Goal: Information Seeking & Learning: Learn about a topic

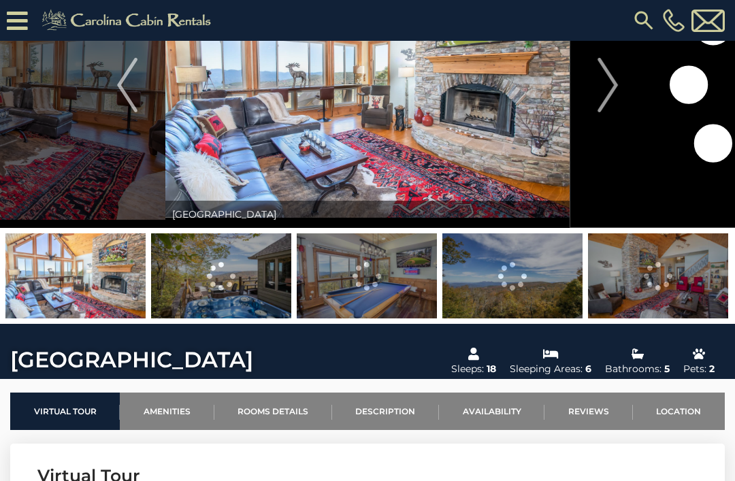
scroll to position [101, 0]
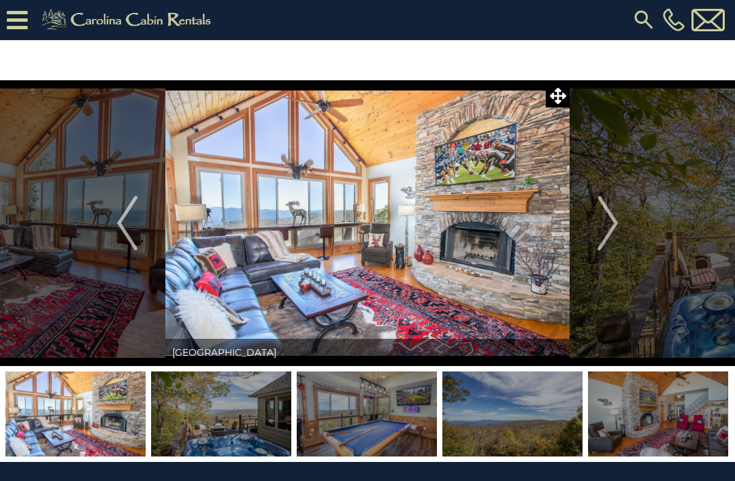
scroll to position [1, 0]
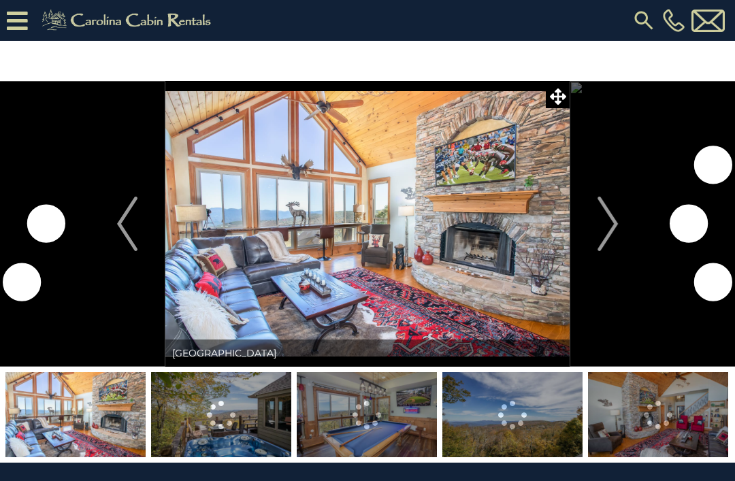
scroll to position [45, 0]
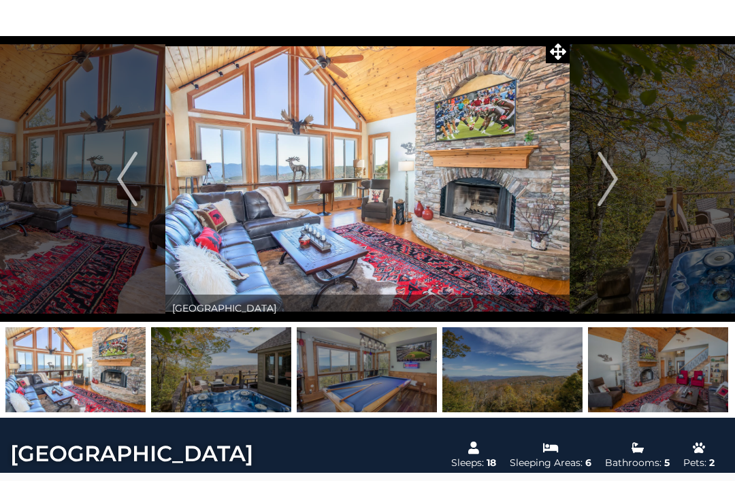
click at [301, 246] on img at bounding box center [367, 179] width 404 height 286
click at [613, 191] on img "Next" at bounding box center [608, 179] width 20 height 54
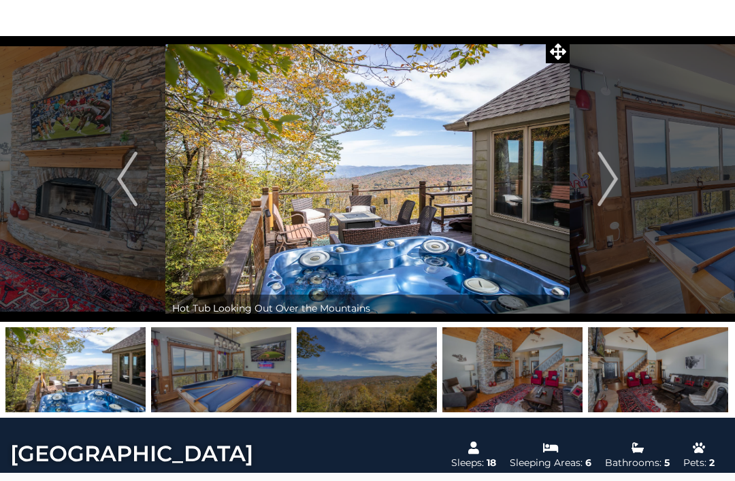
click at [601, 180] on img "Next" at bounding box center [608, 179] width 20 height 54
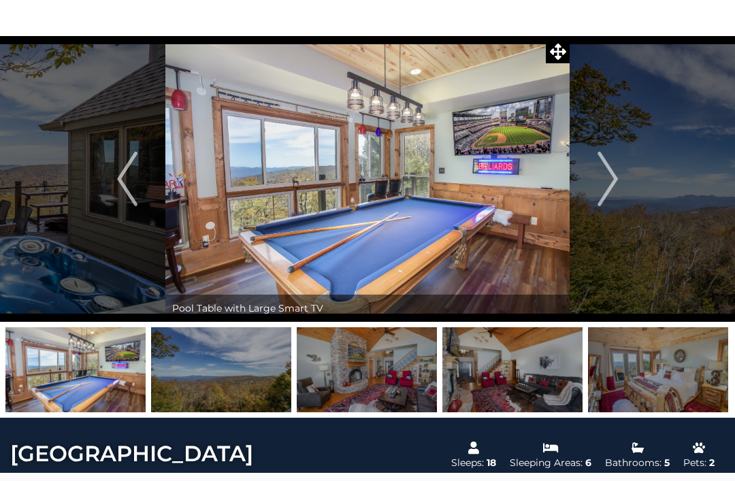
click at [614, 189] on img "Next" at bounding box center [608, 179] width 20 height 54
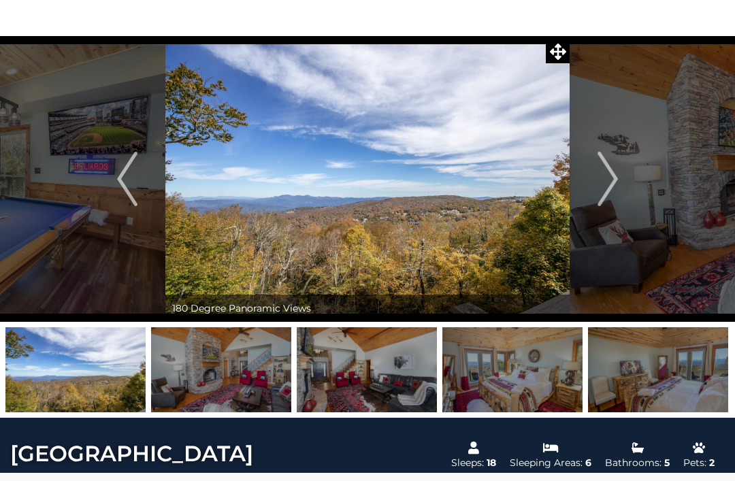
click at [599, 202] on img "Next" at bounding box center [608, 179] width 20 height 54
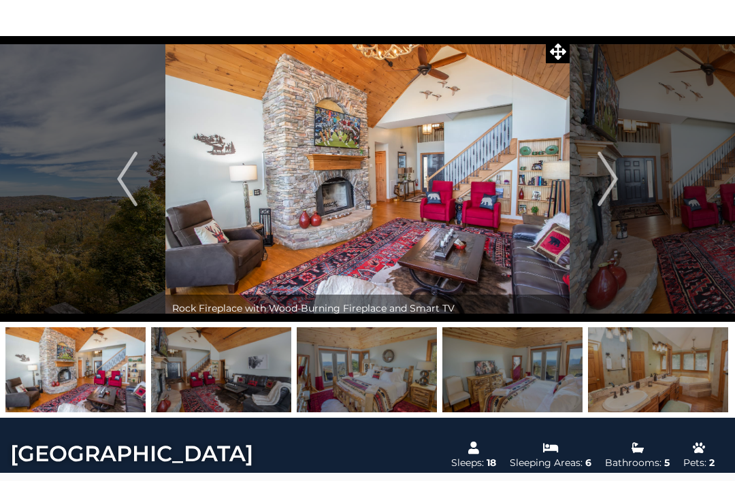
click at [613, 193] on img "Next" at bounding box center [608, 179] width 20 height 54
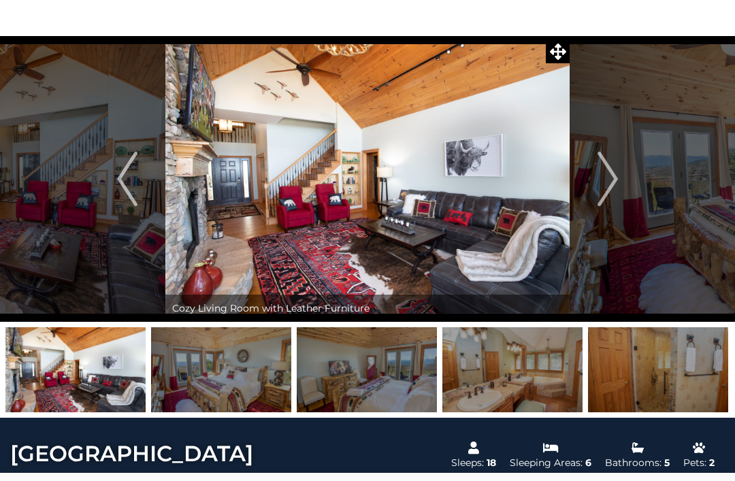
click at [611, 202] on img "Next" at bounding box center [608, 179] width 20 height 54
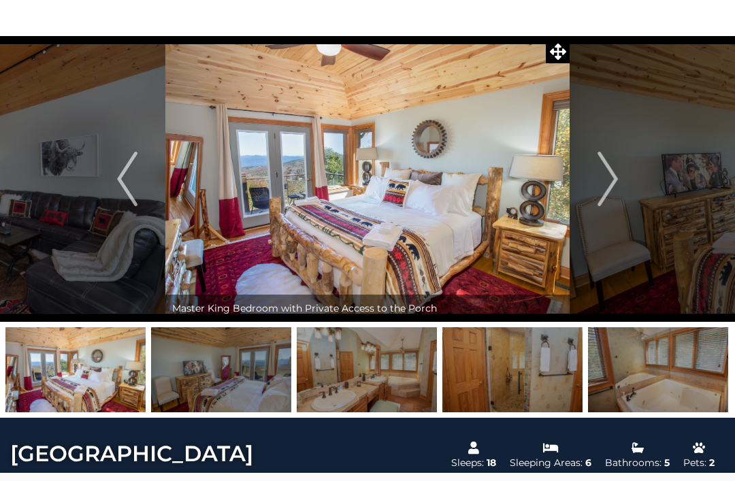
click at [605, 202] on img "Next" at bounding box center [608, 179] width 20 height 54
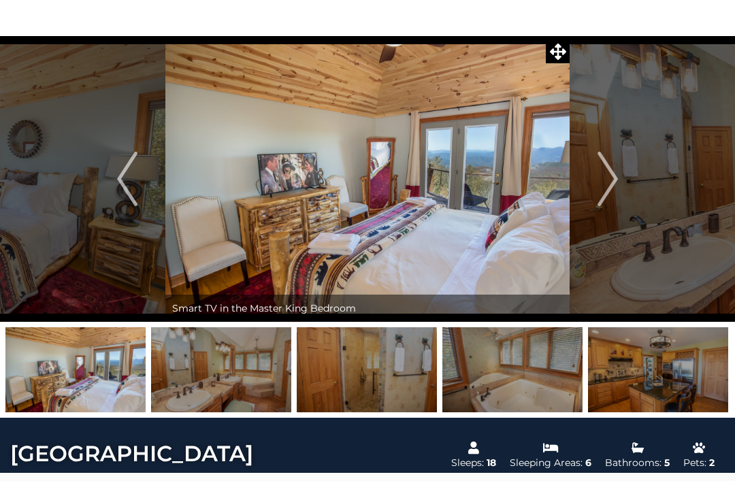
click at [607, 195] on img "Next" at bounding box center [608, 179] width 20 height 54
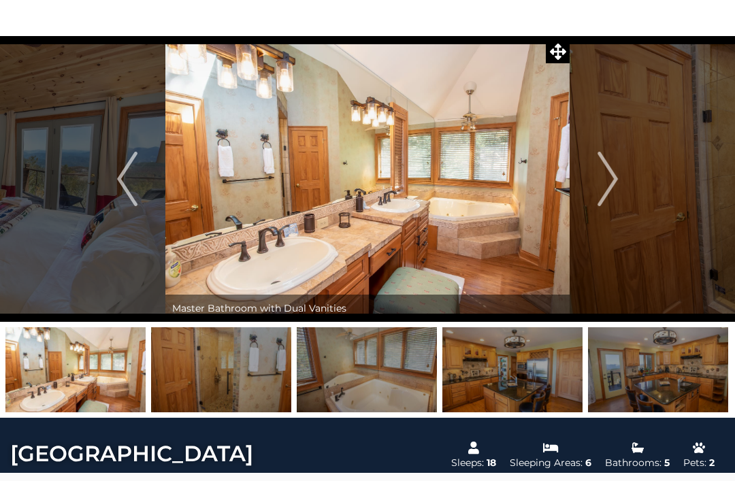
click at [607, 191] on img "Next" at bounding box center [608, 179] width 20 height 54
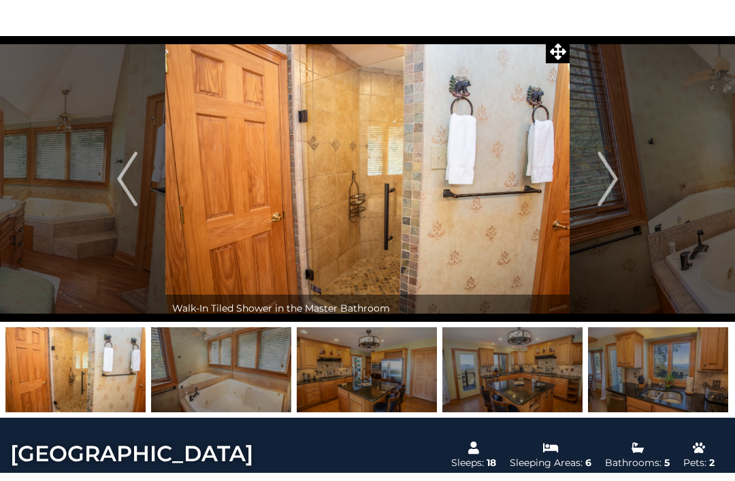
click at [607, 191] on img "Next" at bounding box center [608, 179] width 20 height 54
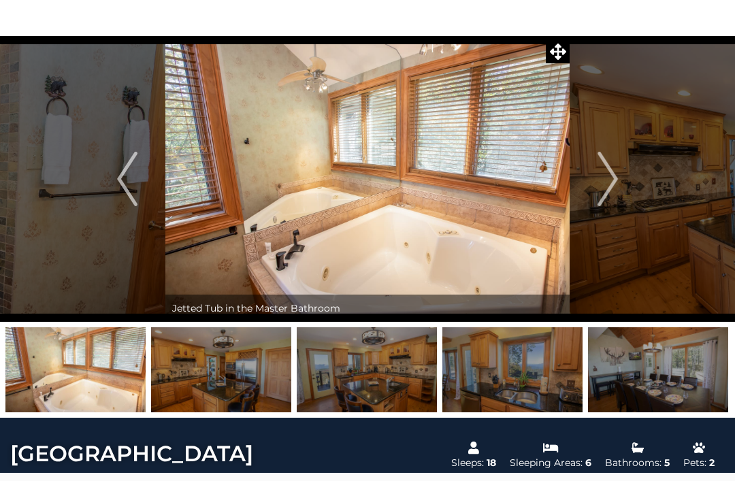
click at [609, 189] on img "Next" at bounding box center [608, 179] width 20 height 54
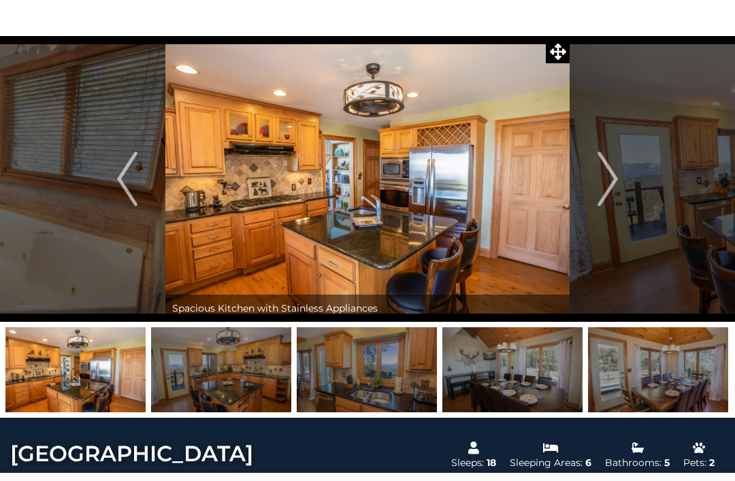
click at [607, 189] on img "Next" at bounding box center [608, 179] width 20 height 54
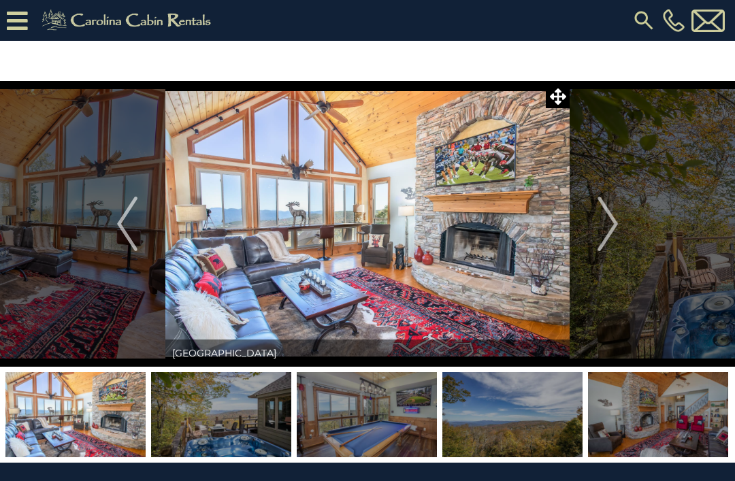
click at [614, 233] on img "Next" at bounding box center [608, 224] width 20 height 54
click at [606, 227] on img "Next" at bounding box center [608, 224] width 20 height 54
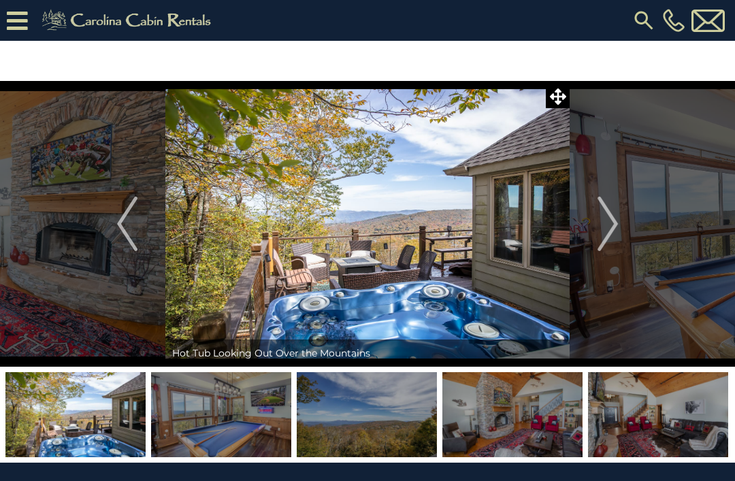
click at [609, 222] on img "Next" at bounding box center [608, 224] width 20 height 54
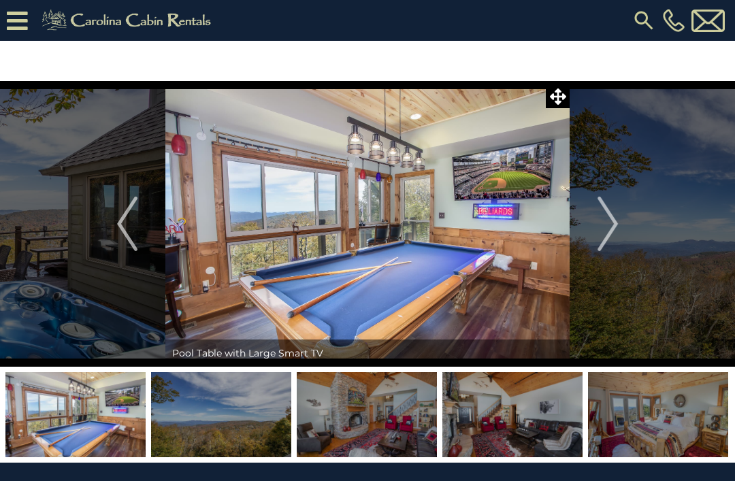
click at [610, 216] on img "Next" at bounding box center [608, 224] width 20 height 54
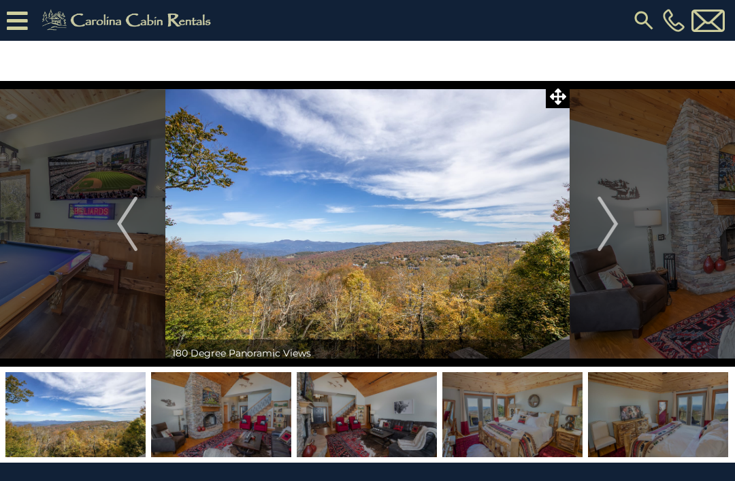
click at [602, 229] on img "Next" at bounding box center [608, 224] width 20 height 54
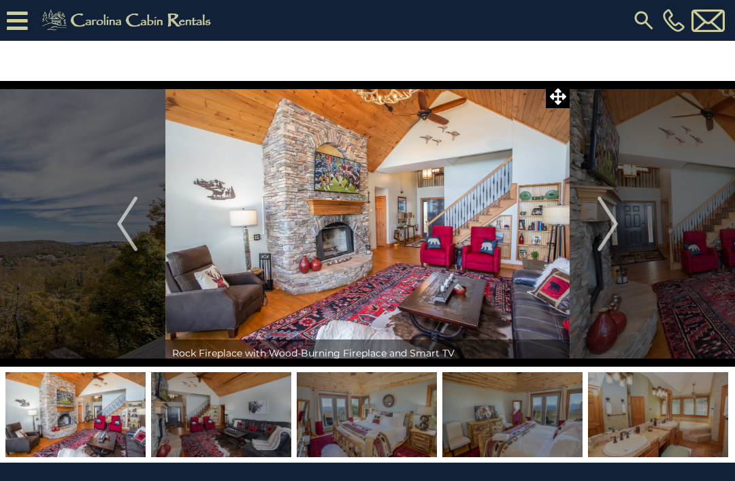
click at [605, 237] on img "Next" at bounding box center [608, 224] width 20 height 54
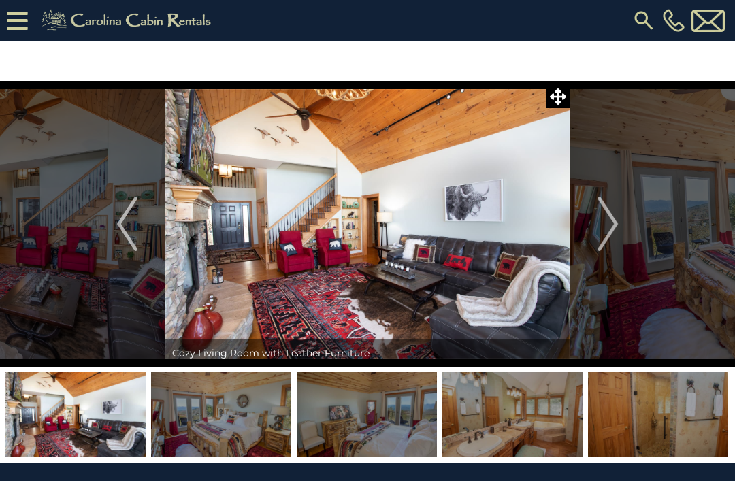
click at [613, 228] on img "Next" at bounding box center [608, 224] width 20 height 54
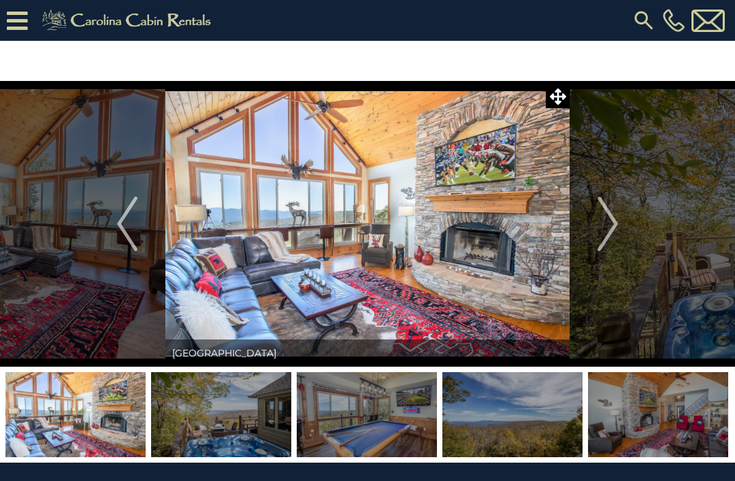
click at [612, 225] on img "Next" at bounding box center [608, 224] width 20 height 54
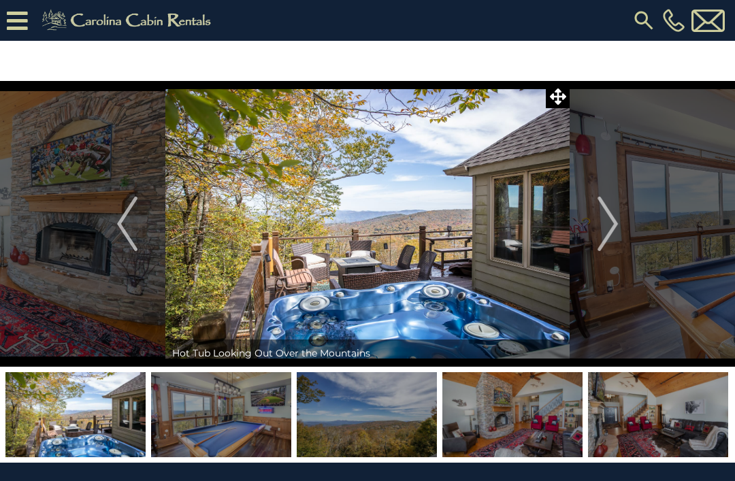
click at [599, 235] on img "Next" at bounding box center [608, 224] width 20 height 54
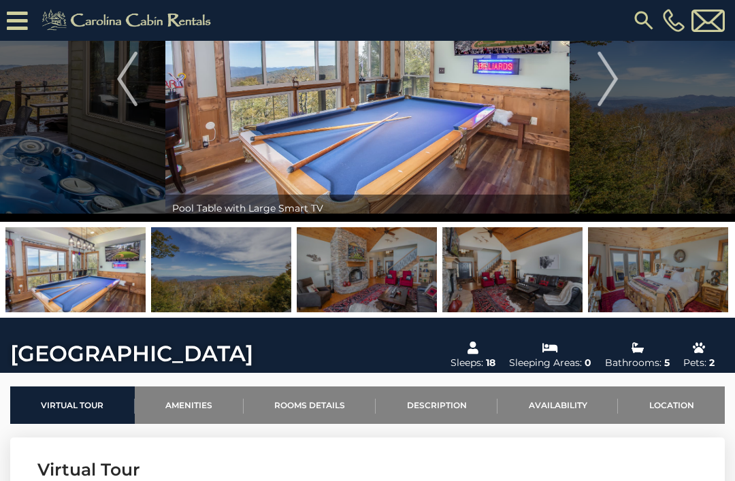
scroll to position [118, 0]
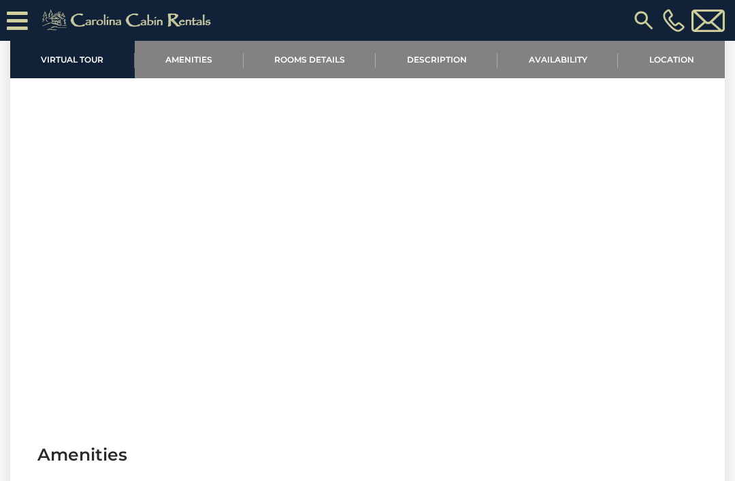
scroll to position [578, 0]
